Goal: Navigation & Orientation: Find specific page/section

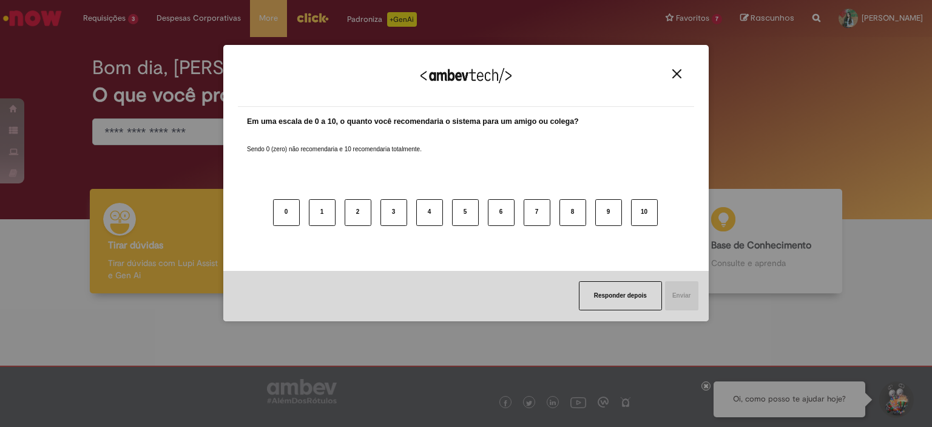
click at [674, 78] on img "Close" at bounding box center [677, 73] width 9 height 9
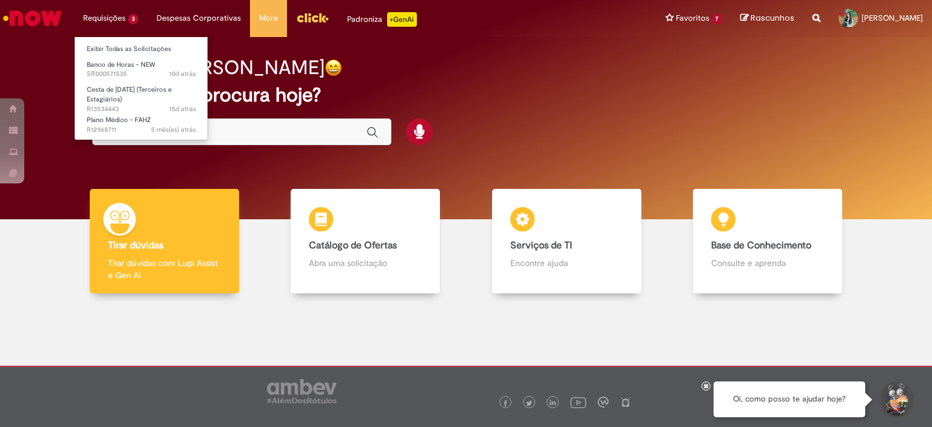
drag, startPoint x: 100, startPoint y: 41, endPoint x: 107, endPoint y: 25, distance: 17.4
click at [101, 37] on div "Bom dia, Juliana O que você procura hoje?" at bounding box center [466, 128] width 914 height 182
click at [107, 25] on li "Requisições 3 Exibir Todas as Solicitações Banco de Horas - NEW 10d atrás 10 di…" at bounding box center [110, 18] width 73 height 36
click at [114, 59] on link "Banco de Horas - NEW 10d atrás 10 dias atrás SR000571535" at bounding box center [142, 69] width 134 height 22
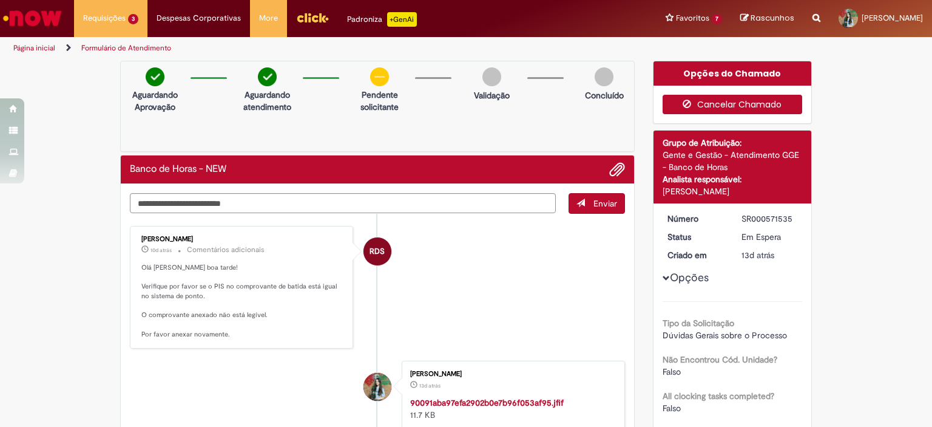
click at [736, 107] on button "Cancelar Chamado" at bounding box center [733, 104] width 140 height 19
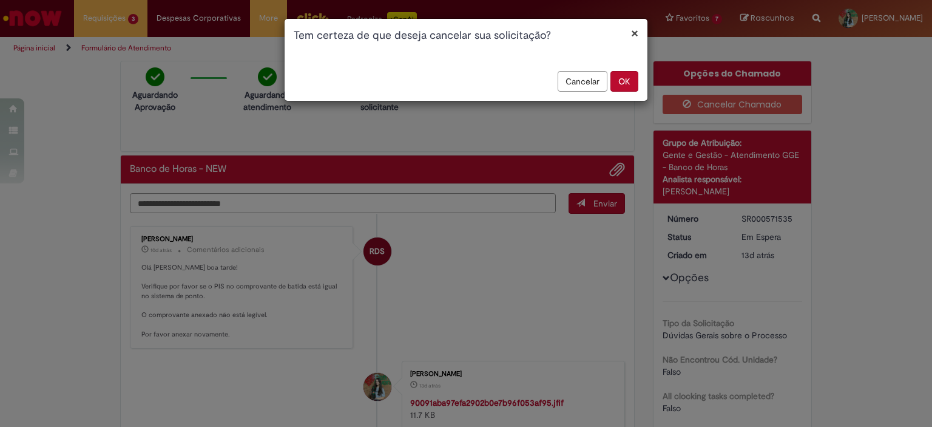
click at [637, 31] on button "×" at bounding box center [634, 33] width 7 height 13
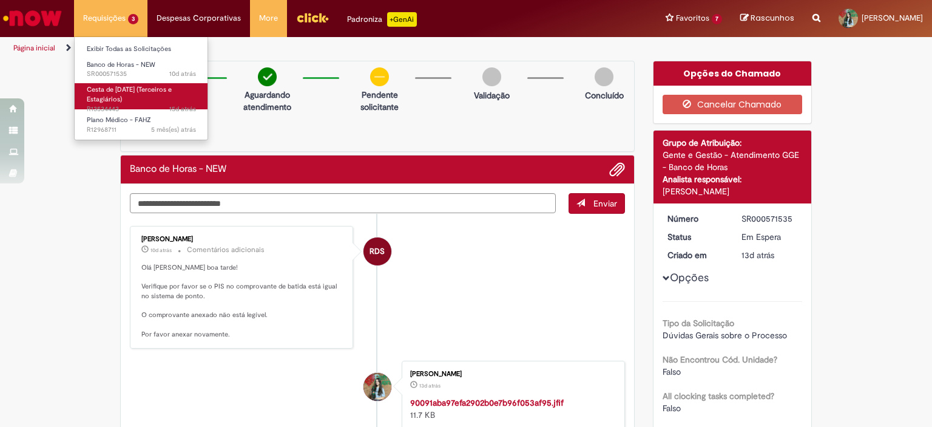
click at [161, 92] on span "Cesta de [DATE] (Terceiros e Estagiários)" at bounding box center [129, 94] width 85 height 19
click at [106, 101] on span "Cesta de [DATE] (Terceiros e Estagiários)" at bounding box center [129, 94] width 85 height 19
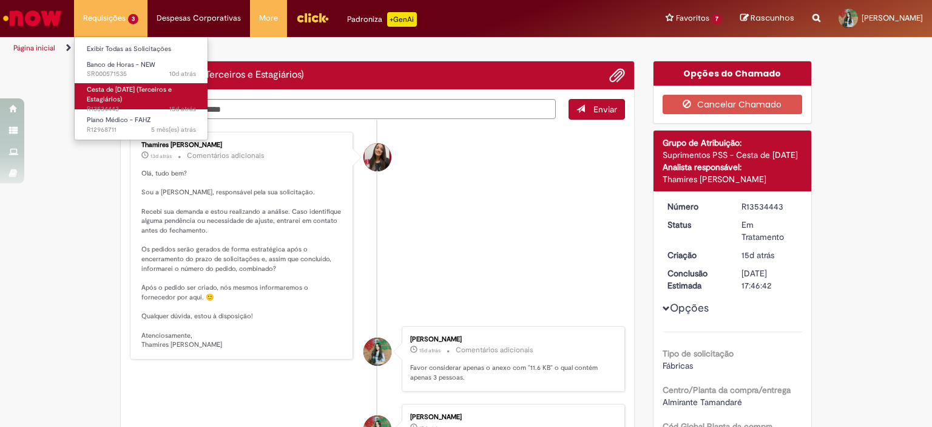
click at [104, 94] on link "Cesta de Natal (Terceiros e Estagiários) 15d atrás 15 dias atrás R13534443" at bounding box center [142, 96] width 134 height 26
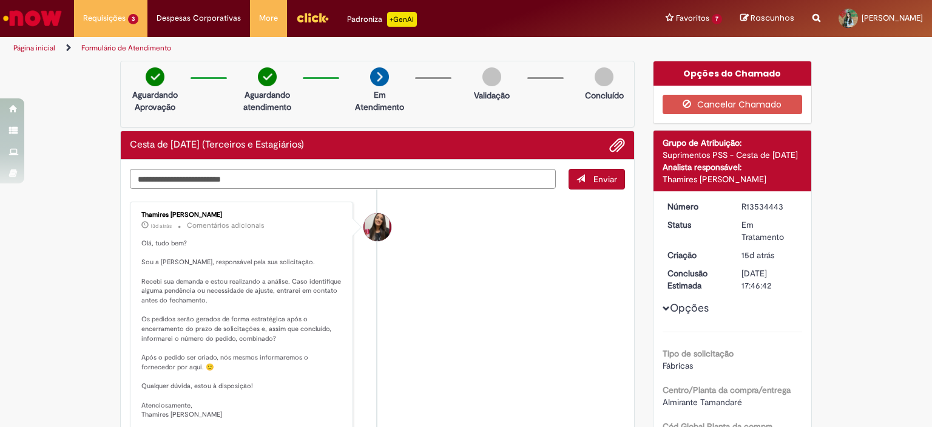
click at [32, 16] on img "Ir para a Homepage" at bounding box center [32, 18] width 63 height 24
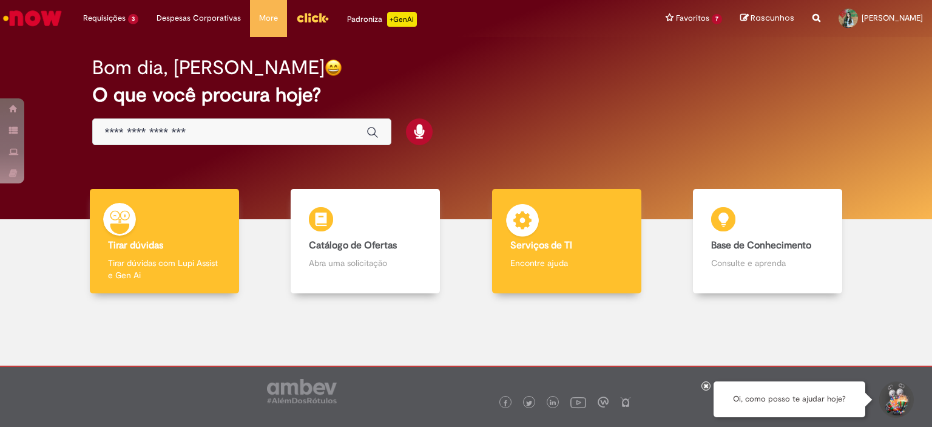
click at [631, 276] on div "Serviços de TI Serviços de TI Encontre ajuda" at bounding box center [566, 241] width 149 height 105
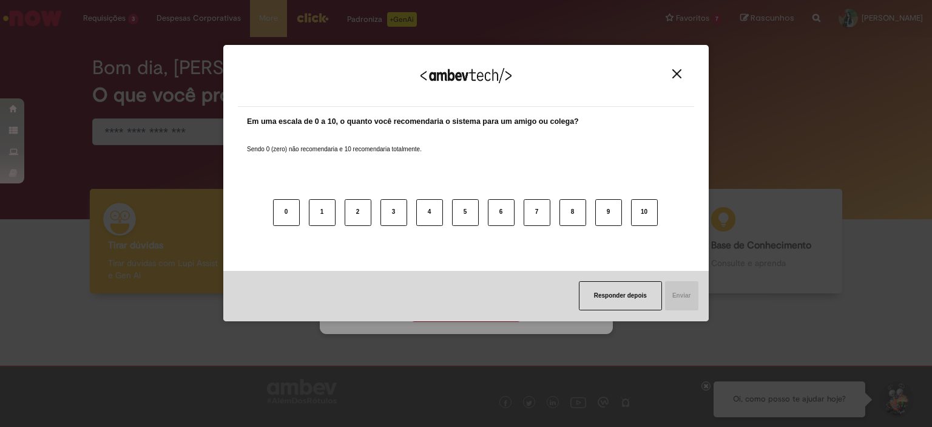
click at [682, 72] on button "Close" at bounding box center [677, 74] width 16 height 10
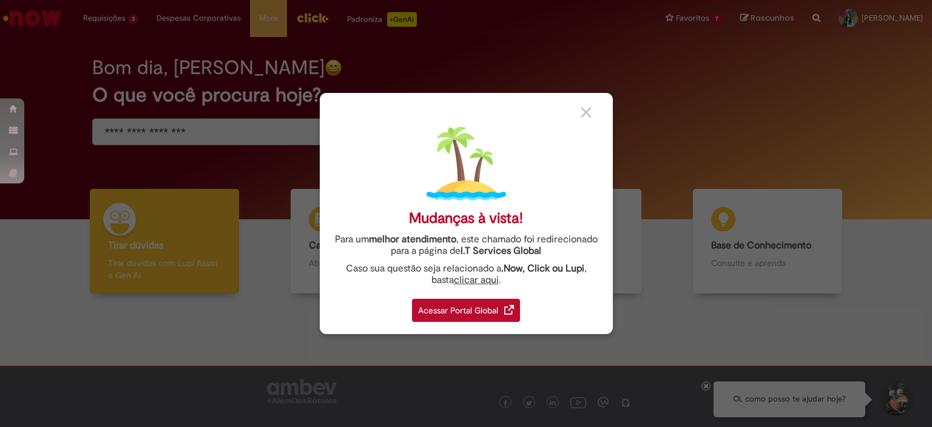
click at [484, 310] on div "Acessar Portal Global" at bounding box center [466, 310] width 108 height 23
